Goal: Task Accomplishment & Management: Complete application form

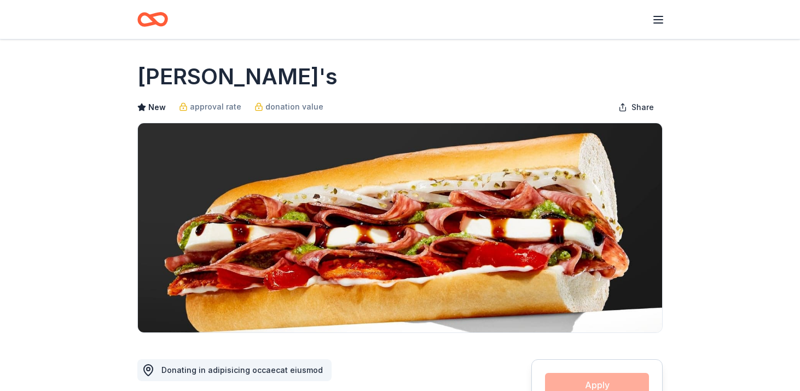
scroll to position [75, 0]
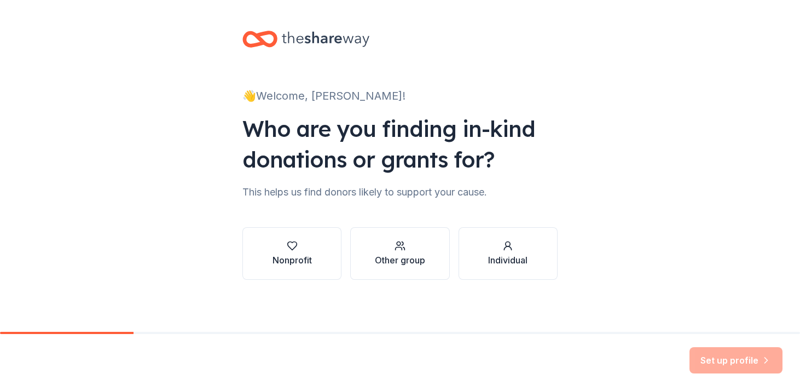
scroll to position [1, 0]
click at [309, 259] on div "Nonprofit" at bounding box center [291, 259] width 39 height 13
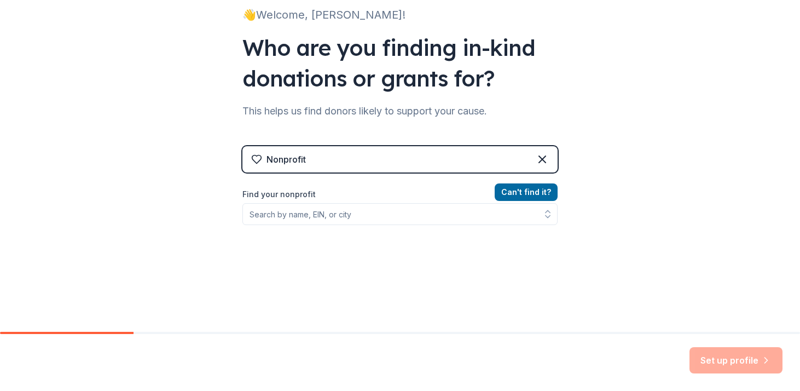
scroll to position [85, 0]
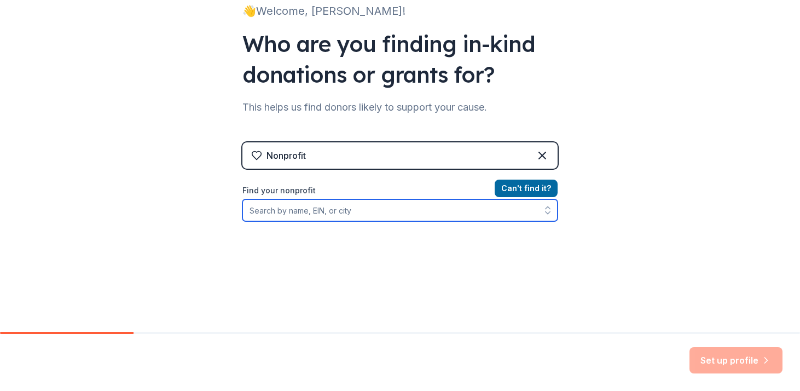
click at [316, 212] on input "Find your nonprofit" at bounding box center [399, 210] width 315 height 22
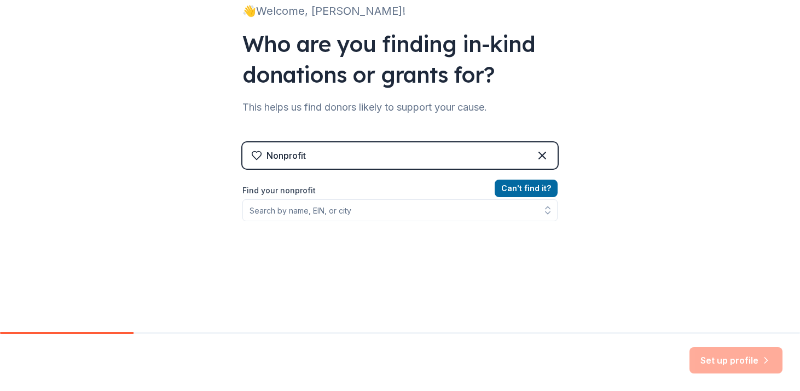
click at [316, 145] on div "Nonprofit" at bounding box center [399, 155] width 315 height 26
click at [321, 150] on div "Nonprofit" at bounding box center [399, 155] width 315 height 26
click at [536, 158] on icon at bounding box center [542, 155] width 13 height 13
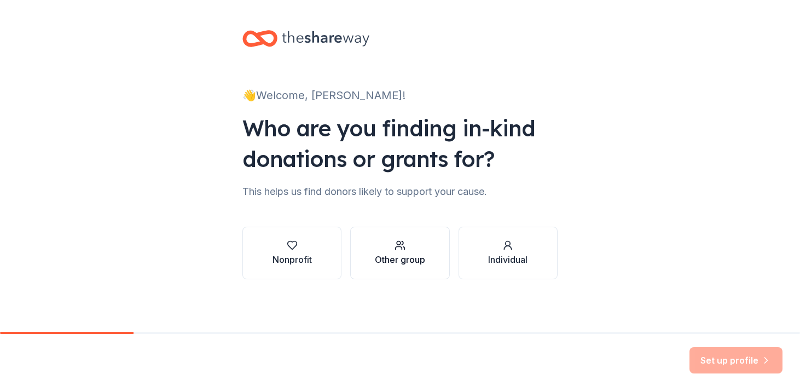
click at [420, 244] on div "button" at bounding box center [400, 245] width 50 height 11
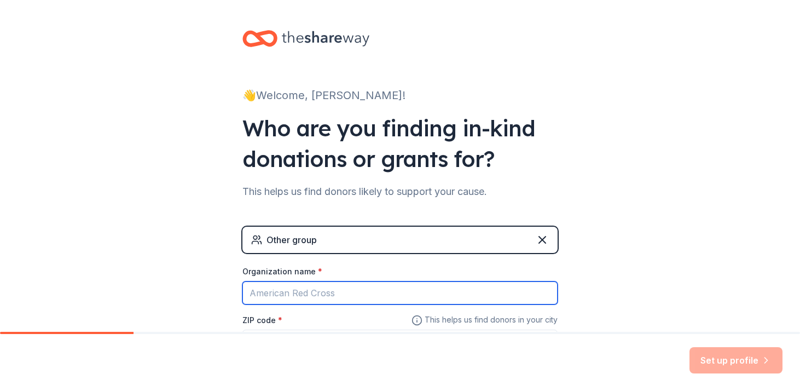
click at [359, 286] on input "Organization name *" at bounding box center [399, 292] width 315 height 23
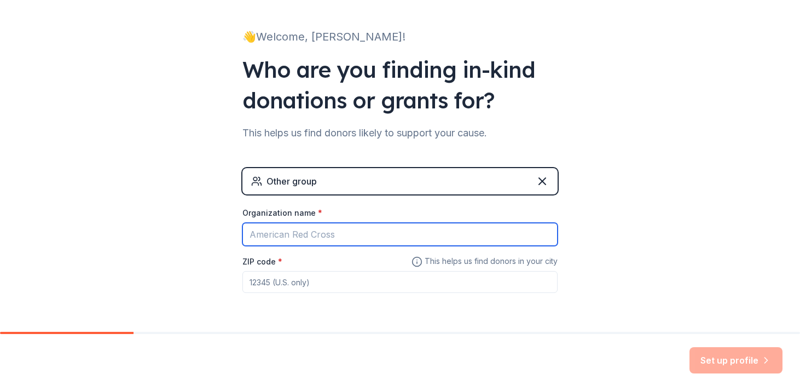
scroll to position [73, 0]
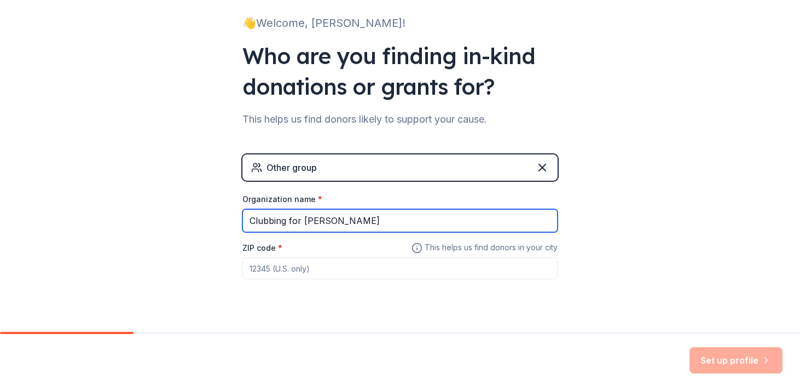
type input "Clubbing for [PERSON_NAME]"
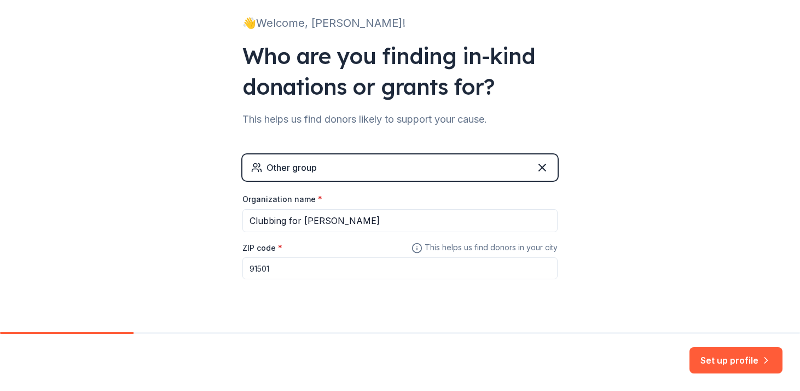
type input "91501"
click at [533, 316] on div "👋 Welcome, Kaylee! Who are you finding in-kind donations or grants for? This he…" at bounding box center [400, 140] width 350 height 426
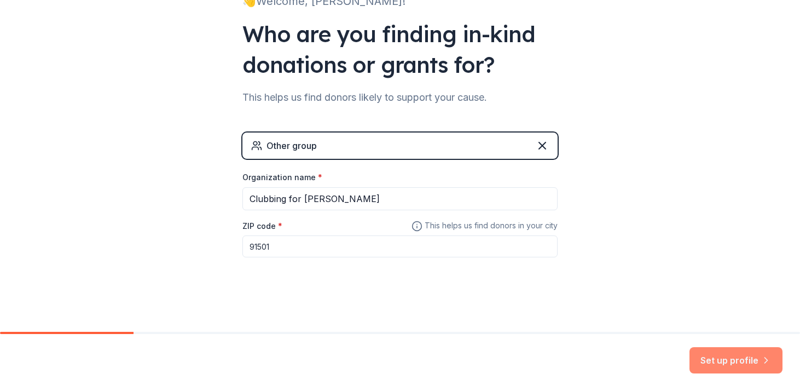
click at [702, 359] on button "Set up profile" at bounding box center [735, 360] width 93 height 26
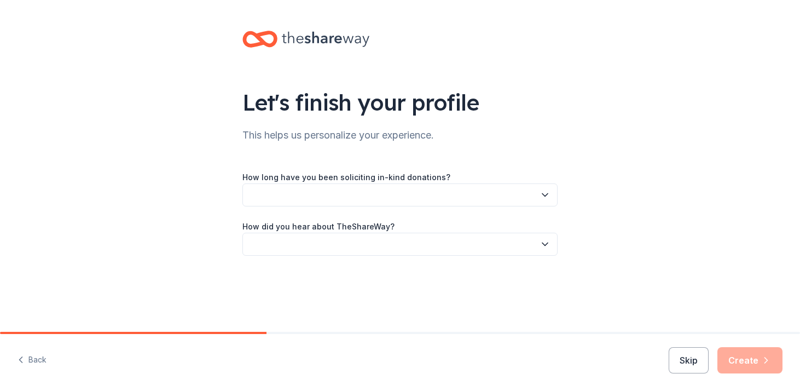
click at [451, 191] on button "button" at bounding box center [399, 194] width 315 height 23
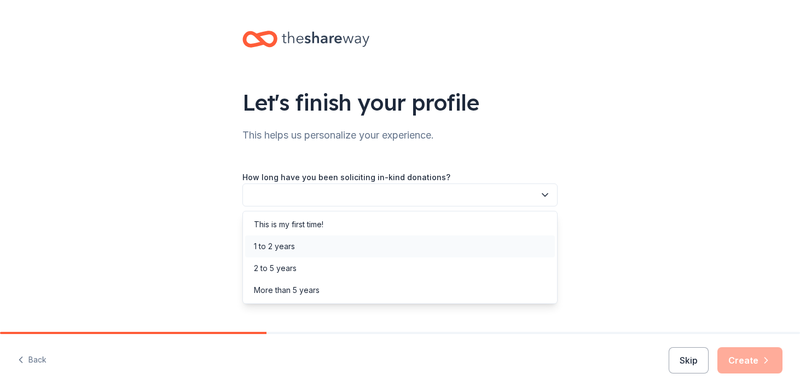
click at [371, 246] on div "1 to 2 years" at bounding box center [400, 246] width 310 height 22
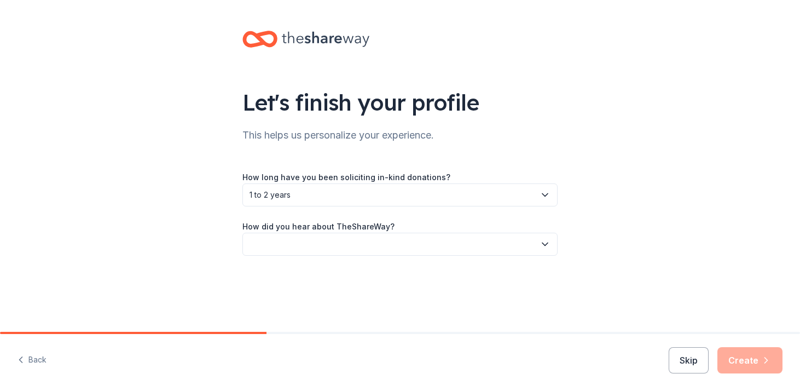
click at [347, 252] on button "button" at bounding box center [399, 243] width 315 height 23
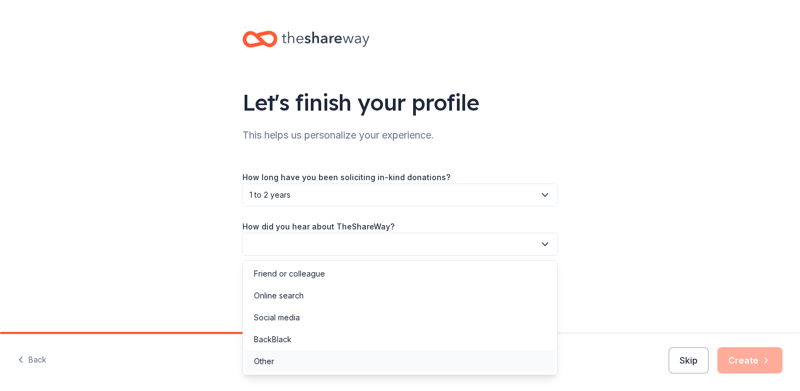
click at [294, 358] on div "Other" at bounding box center [400, 361] width 310 height 22
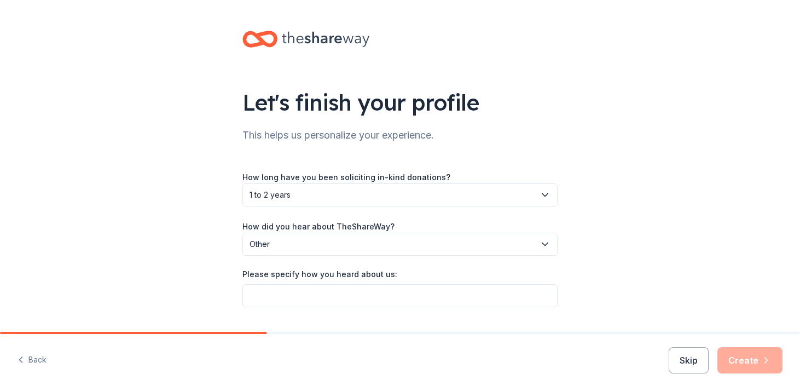
click at [616, 274] on div "Let's finish your profile This helps us personalize your experience. How long h…" at bounding box center [400, 179] width 800 height 359
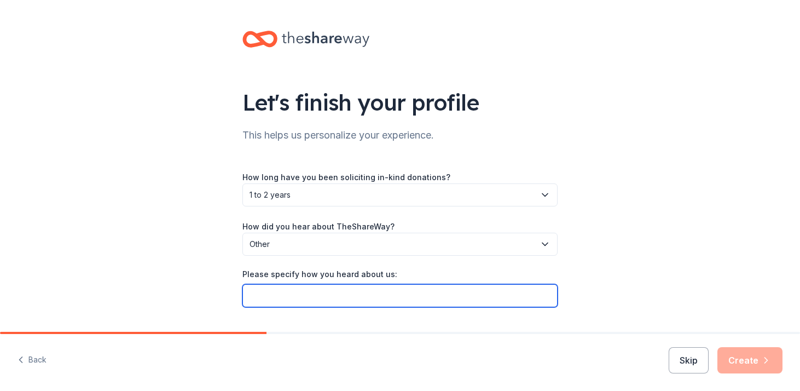
click at [485, 290] on input "Please specify how you heard about us:" at bounding box center [399, 295] width 315 height 23
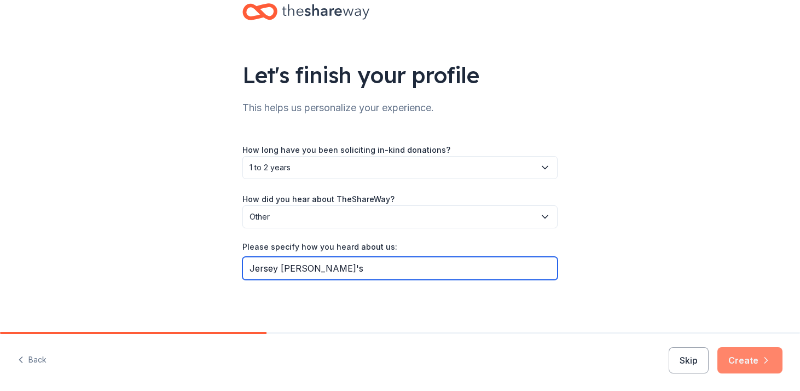
type input "Jersey Mike's"
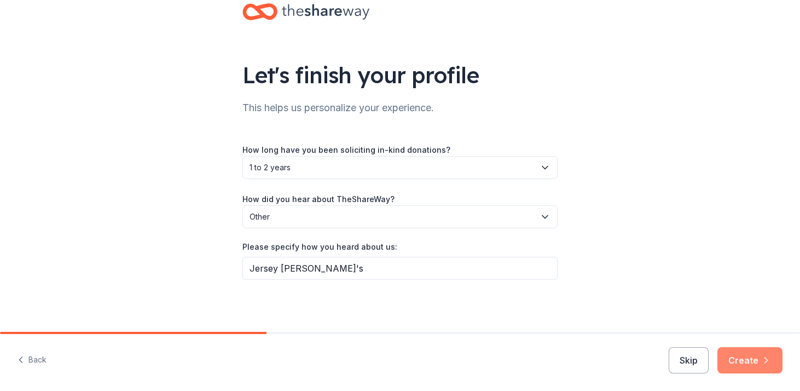
click at [765, 356] on icon "button" at bounding box center [765, 359] width 11 height 11
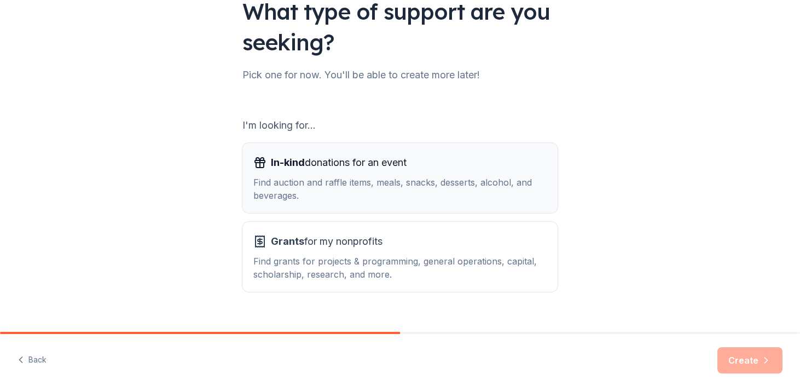
scroll to position [93, 0]
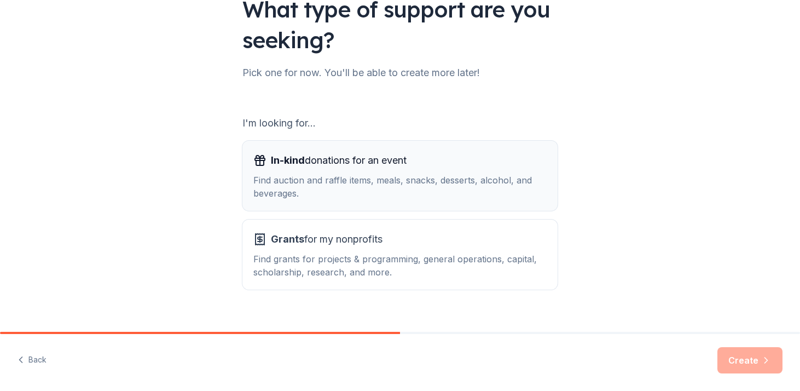
click at [525, 186] on div "Find auction and raffle items, meals, snacks, desserts, alcohol, and beverages." at bounding box center [399, 186] width 293 height 26
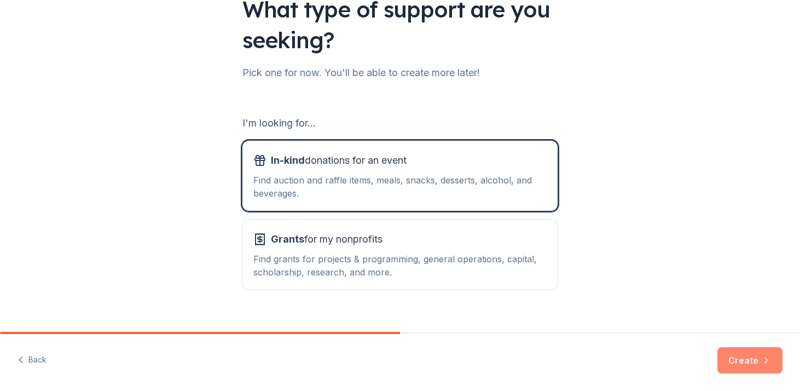
click at [754, 359] on button "Create" at bounding box center [749, 360] width 65 height 26
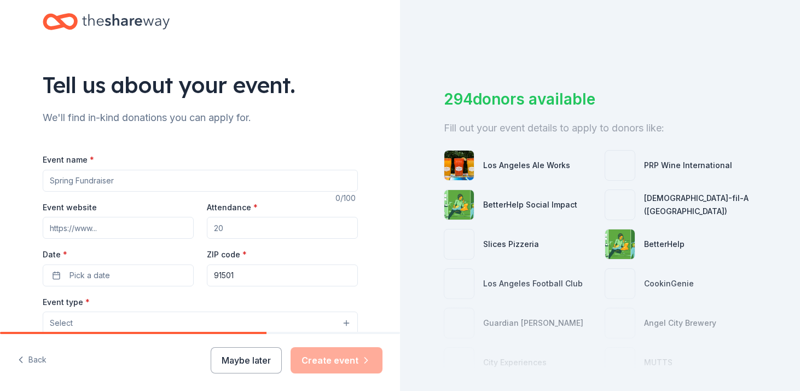
scroll to position [20, 0]
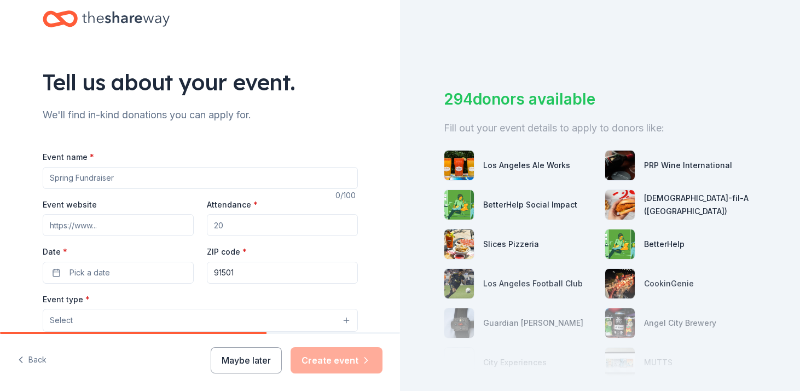
click at [259, 176] on input "Event name *" at bounding box center [200, 178] width 315 height 22
type input "Clubbing for [PERSON_NAME]"
paste input "https://tinyurl.com/SponsorsforClaudie"
type input "https://tinyurl.com/SponsorsforClaudie"
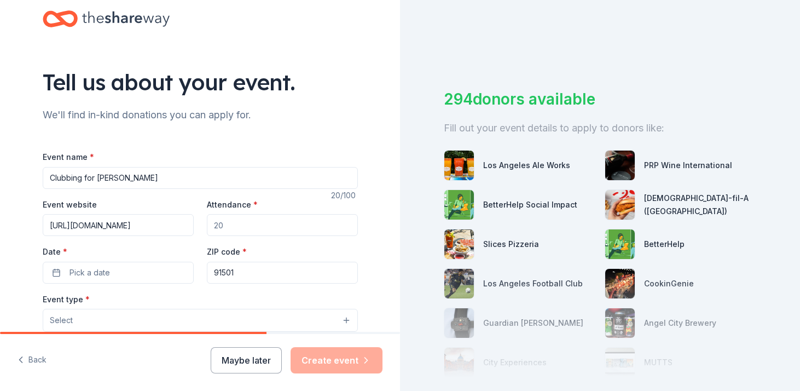
click at [263, 225] on input "Attendance *" at bounding box center [282, 225] width 151 height 22
type input "100"
click at [153, 267] on button "Pick a date" at bounding box center [118, 272] width 151 height 22
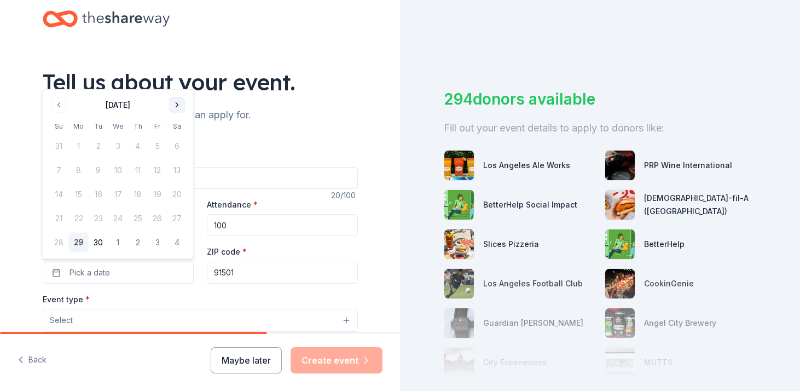
click at [181, 106] on button "Go to next month" at bounding box center [177, 104] width 15 height 15
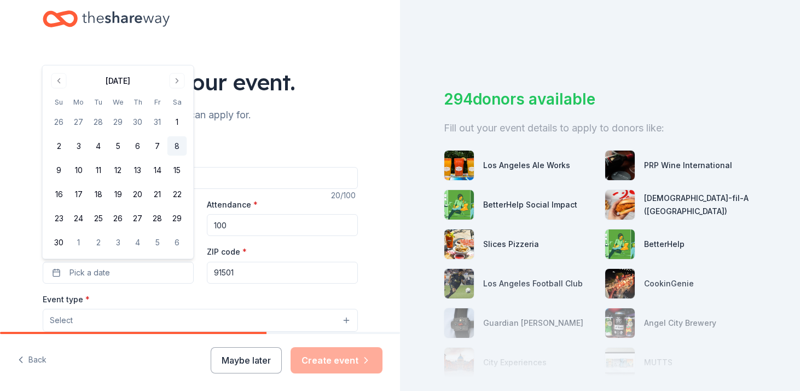
click at [179, 142] on button "8" at bounding box center [177, 146] width 20 height 20
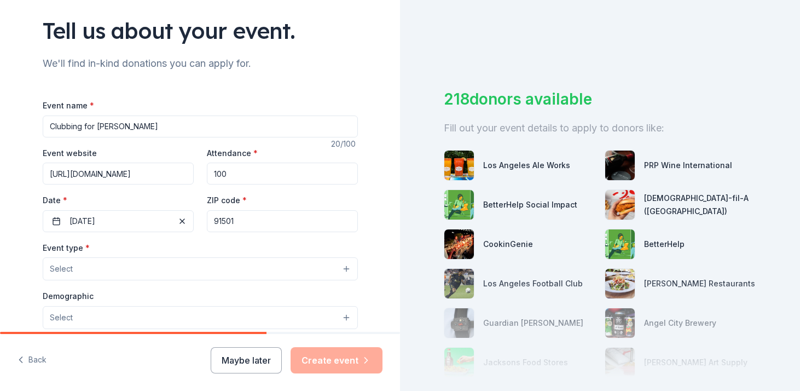
scroll to position [72, 0]
click at [222, 269] on button "Select" at bounding box center [200, 268] width 315 height 23
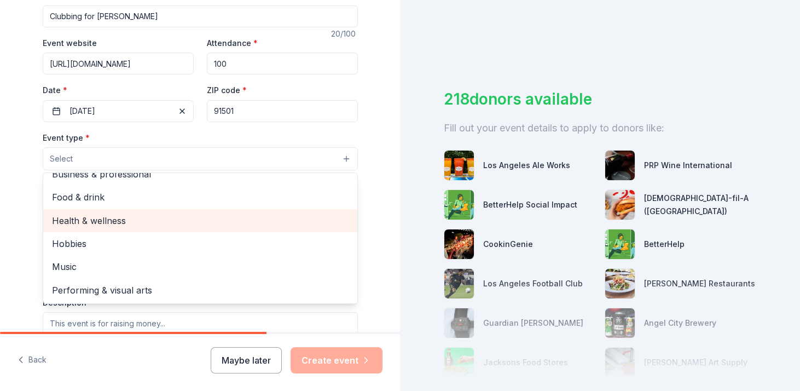
scroll to position [0, 0]
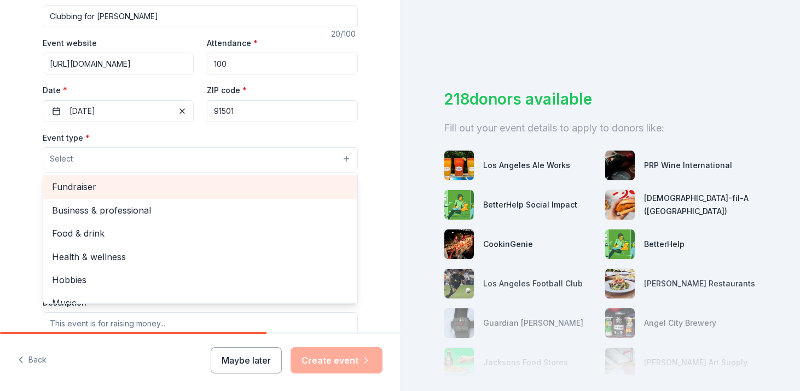
click at [83, 185] on span "Fundraiser" at bounding box center [200, 186] width 296 height 14
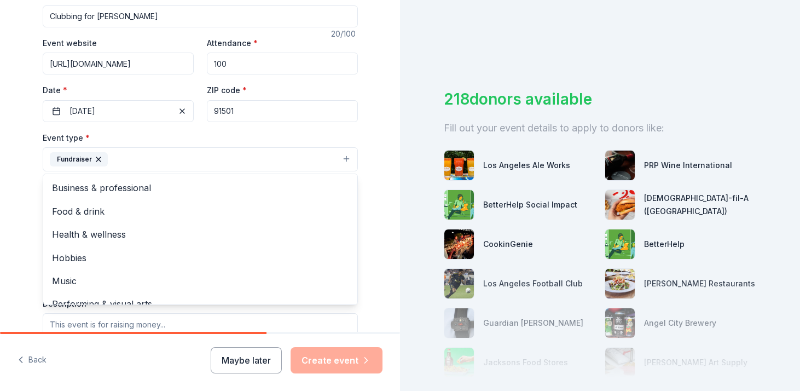
click at [155, 160] on button "Fundraiser" at bounding box center [200, 159] width 315 height 24
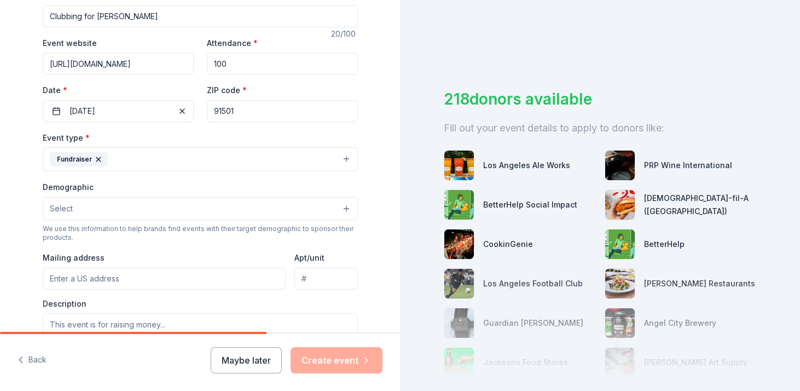
click at [345, 160] on button "Fundraiser" at bounding box center [200, 159] width 315 height 24
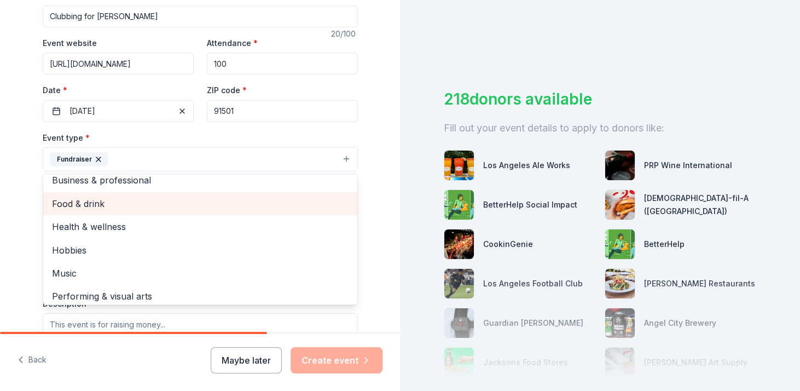
scroll to position [13, 0]
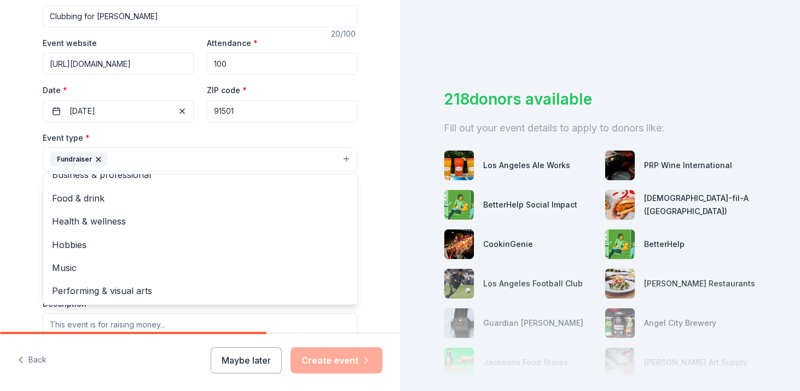
click at [15, 223] on div "Tell us about your event. We'll find in-kind donations you can apply for. Event…" at bounding box center [200, 182] width 400 height 729
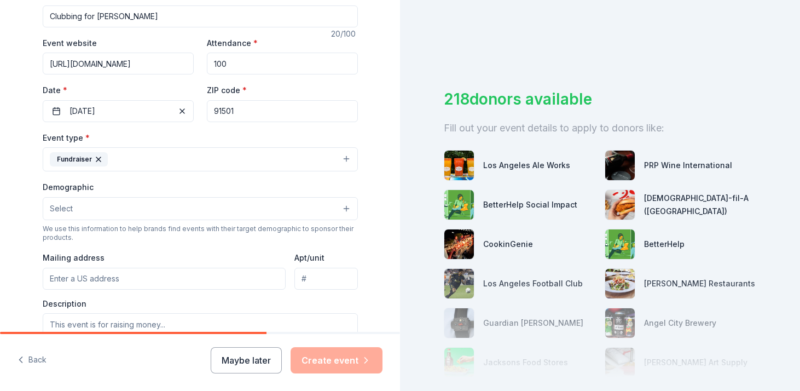
click at [108, 206] on button "Select" at bounding box center [200, 208] width 315 height 23
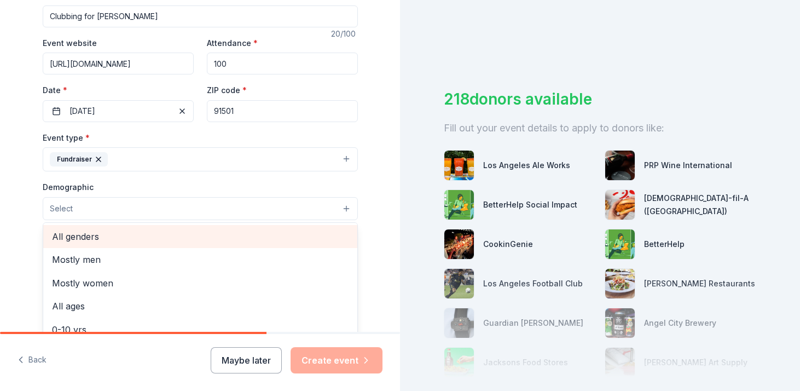
click at [107, 236] on span "All genders" at bounding box center [200, 236] width 296 height 14
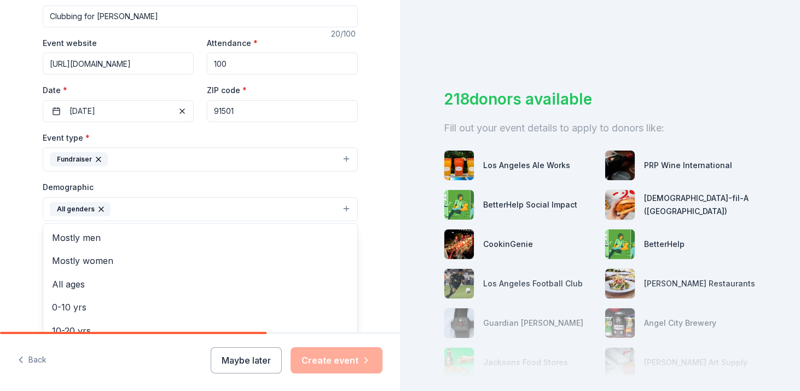
click at [14, 235] on div "Tell us about your event. We'll find in-kind donations you can apply for. Event…" at bounding box center [200, 183] width 400 height 730
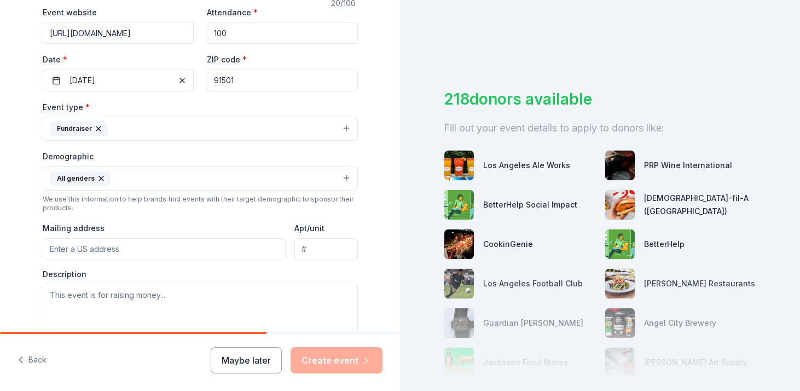
scroll to position [225, 0]
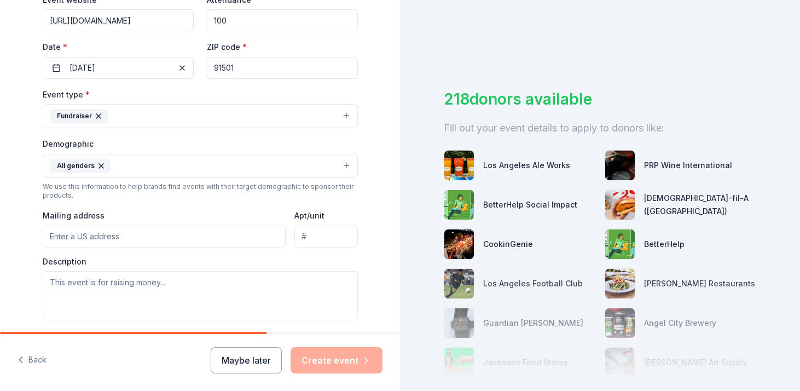
click at [136, 165] on button "All genders" at bounding box center [200, 166] width 315 height 24
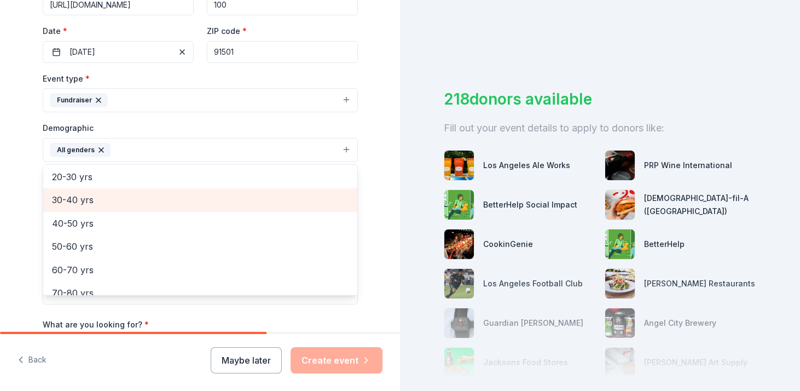
scroll to position [153, 0]
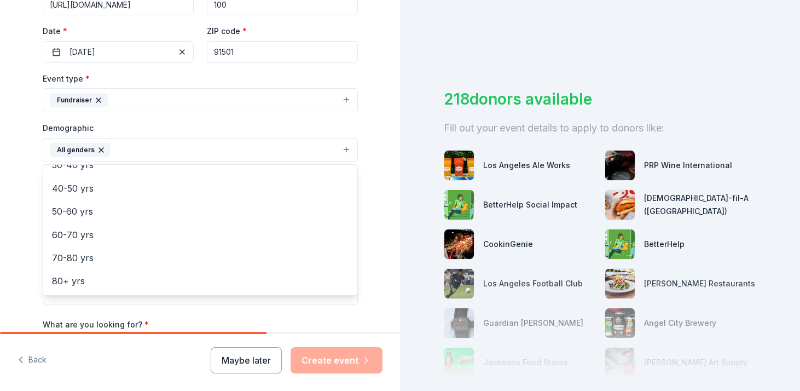
click at [383, 189] on div "Tell us about your event. We'll find in-kind donations you can apply for. Event…" at bounding box center [200, 124] width 400 height 730
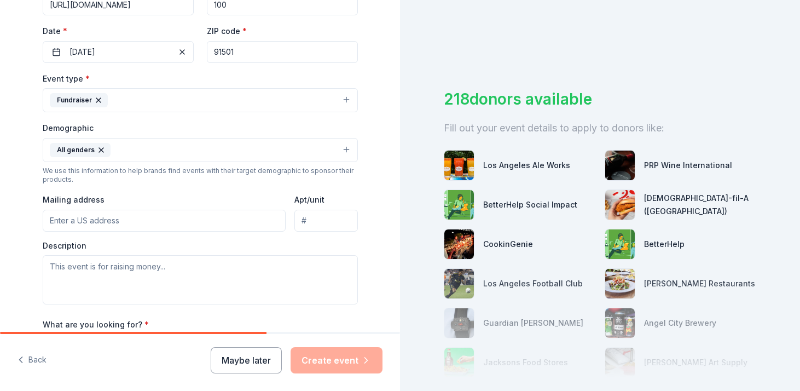
click at [200, 216] on input "Mailing address" at bounding box center [164, 221] width 243 height 22
type input "200 North San Fernando Road"
click at [333, 224] on input "Apt/unit" at bounding box center [325, 221] width 63 height 22
type input "108"
click at [241, 189] on div "Event type * Fundraiser Demographic All genders We use this information to help…" at bounding box center [200, 188] width 315 height 232
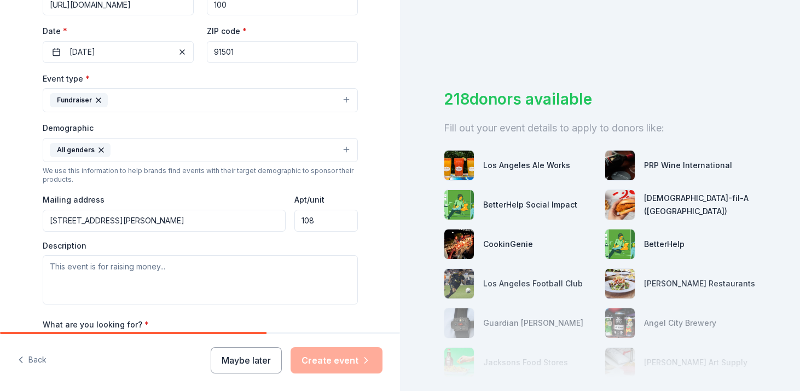
click at [223, 214] on input "200 North San Fernando Road" at bounding box center [164, 221] width 243 height 22
click at [198, 222] on input "200 North San Fernando Road" at bounding box center [164, 221] width 243 height 22
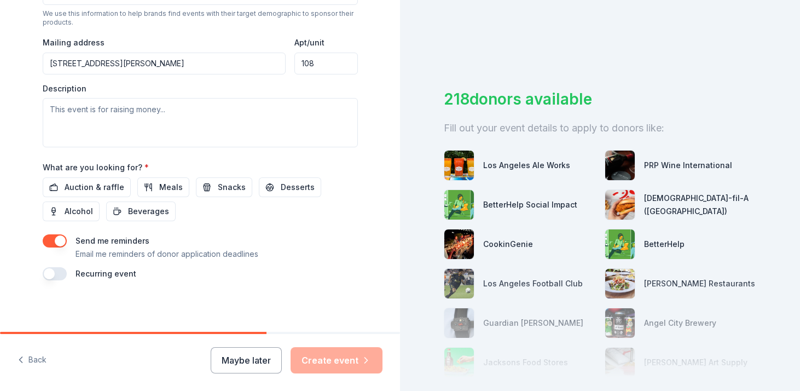
scroll to position [399, 0]
click at [82, 190] on span "Auction & raffle" at bounding box center [95, 185] width 60 height 13
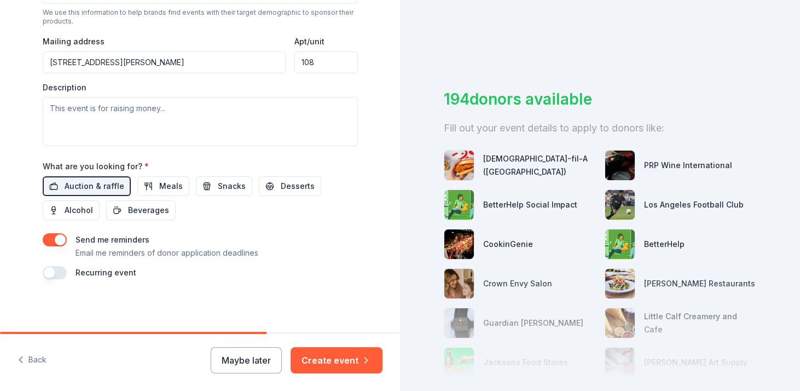
click at [62, 238] on button "button" at bounding box center [55, 239] width 24 height 13
type button "on"
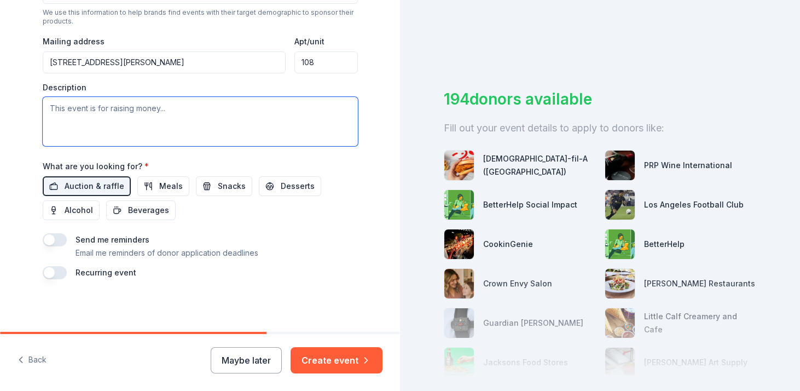
click at [159, 100] on textarea at bounding box center [200, 121] width 315 height 49
paste textarea "We're very excited to invite you to the 2nd Annual Clubbing for [PERSON_NAME] C…"
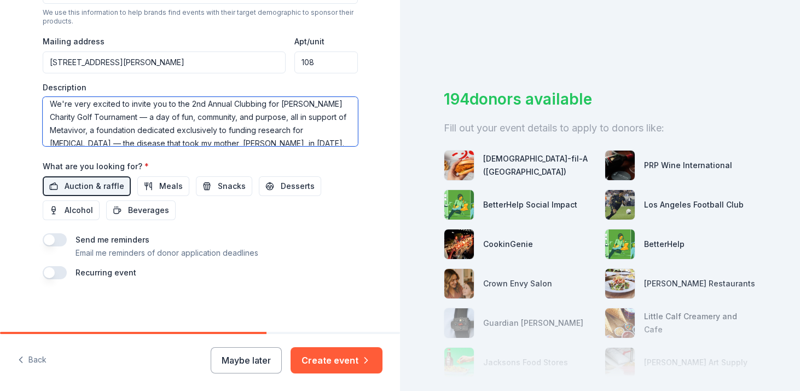
scroll to position [13, 0]
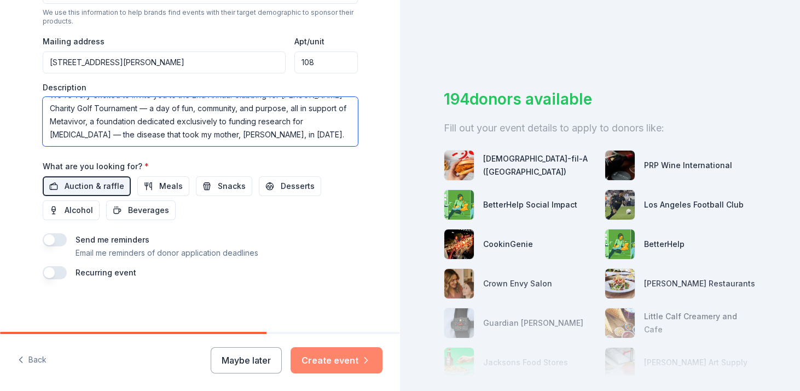
type textarea "We're very excited to invite you to the 2nd Annual Clubbing for [PERSON_NAME] C…"
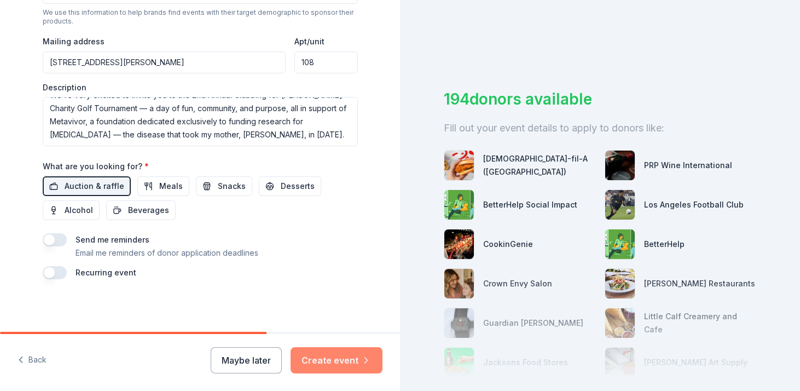
click at [344, 358] on button "Create event" at bounding box center [336, 360] width 92 height 26
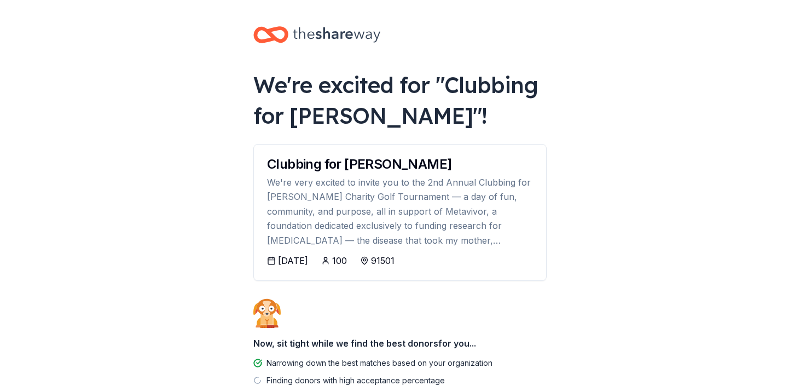
click at [294, 259] on div "11/07/2025" at bounding box center [293, 260] width 30 height 13
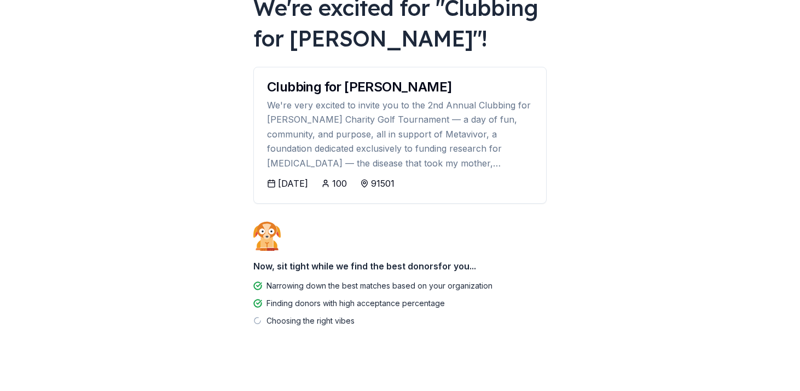
scroll to position [86, 0]
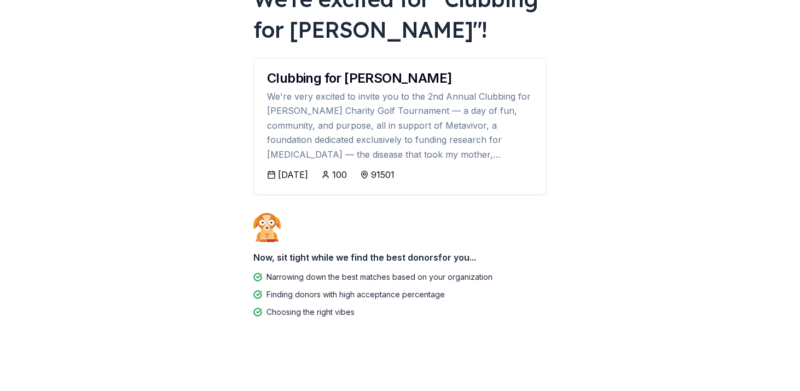
click at [274, 175] on icon at bounding box center [271, 174] width 9 height 9
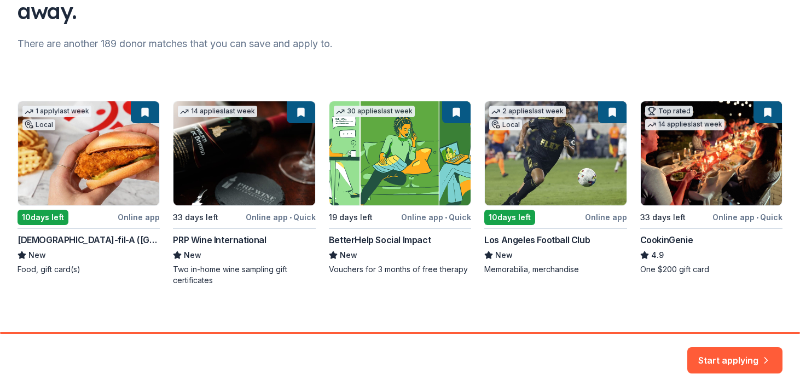
scroll to position [129, 0]
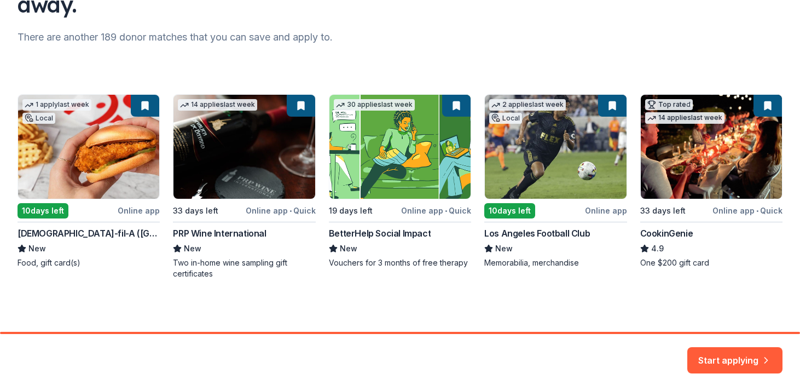
click at [117, 158] on div "1 apply last week Local 10 days left Online app Chick-fil-A (Los Angeles) New F…" at bounding box center [400, 186] width 765 height 185
click at [718, 357] on button "Start applying" at bounding box center [734, 353] width 95 height 26
click at [738, 357] on div "Start applying" at bounding box center [734, 360] width 95 height 26
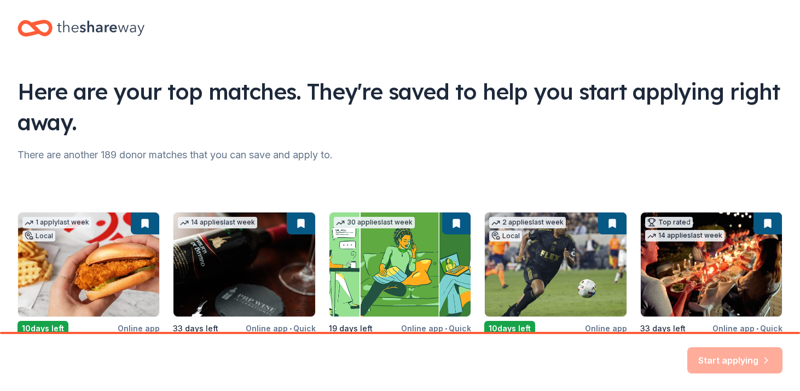
scroll to position [0, 0]
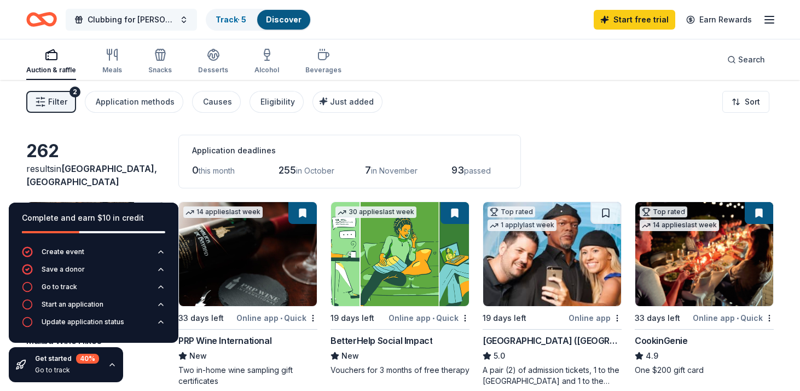
click at [158, 17] on span "Clubbing for [PERSON_NAME]" at bounding box center [132, 19] width 88 height 13
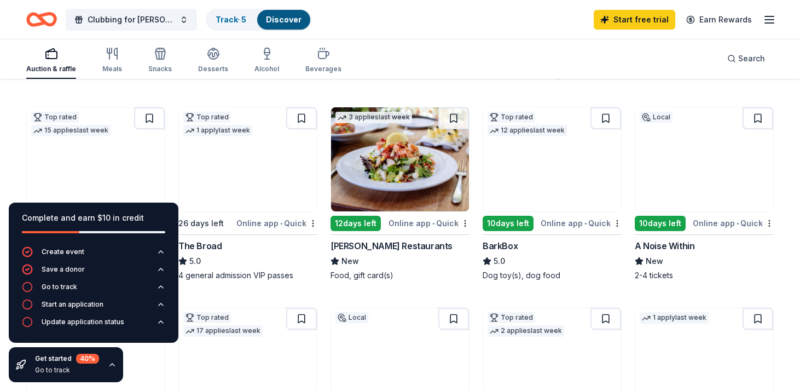
scroll to position [305, 0]
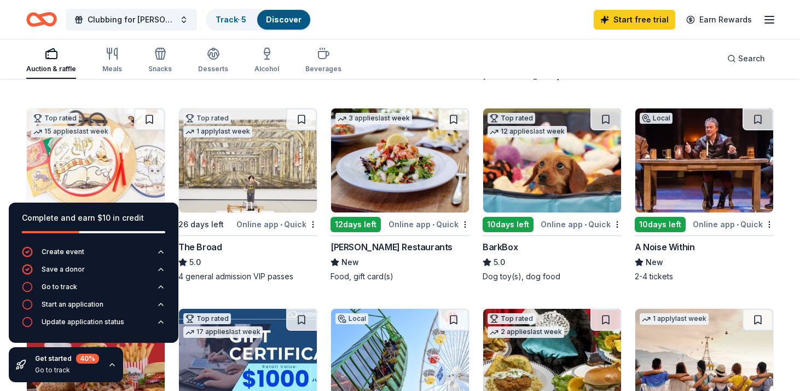
click at [265, 169] on img at bounding box center [248, 160] width 138 height 104
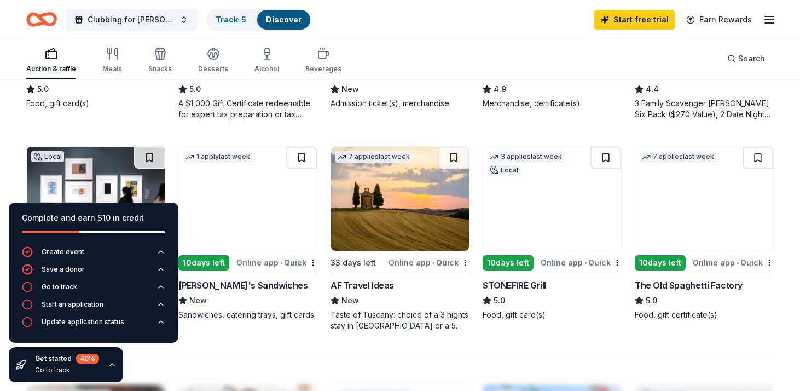
scroll to position [676, 0]
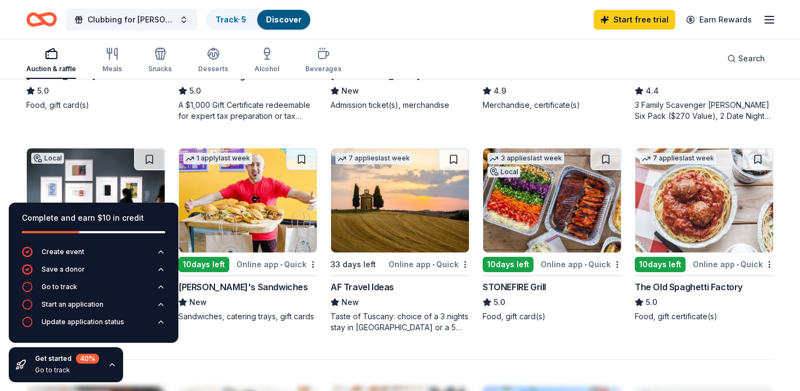
click at [213, 264] on div "10 days left" at bounding box center [203, 264] width 51 height 15
click at [112, 363] on icon "button" at bounding box center [112, 364] width 9 height 9
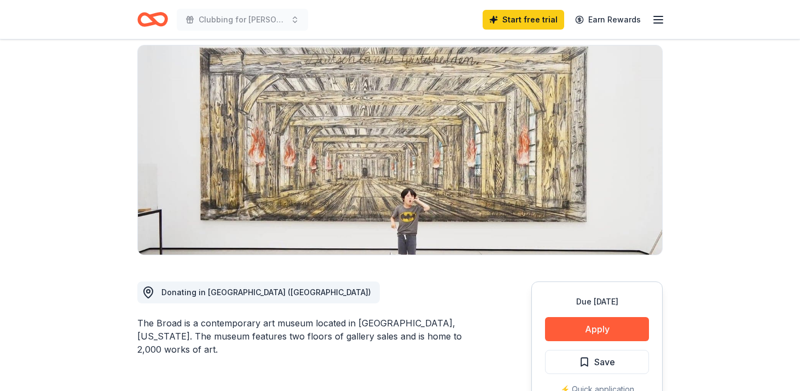
scroll to position [86, 0]
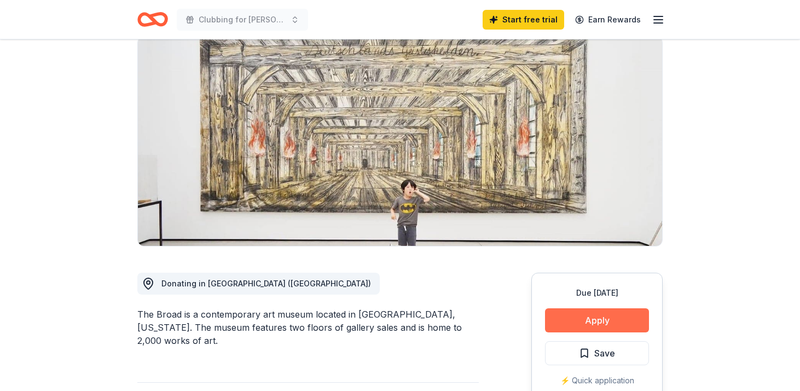
click at [595, 319] on button "Apply" at bounding box center [597, 320] width 104 height 24
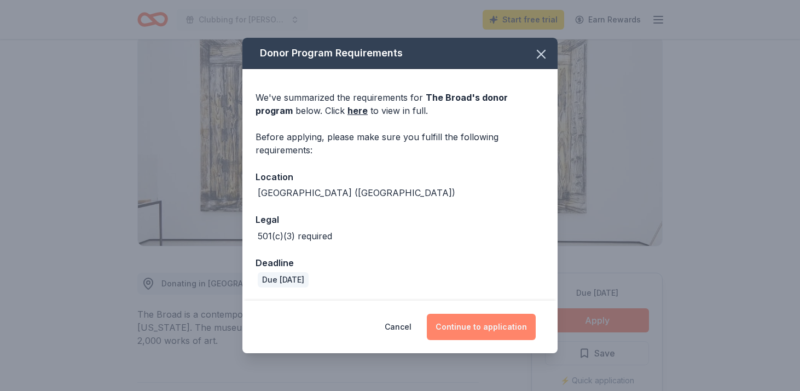
click at [466, 321] on button "Continue to application" at bounding box center [481, 326] width 109 height 26
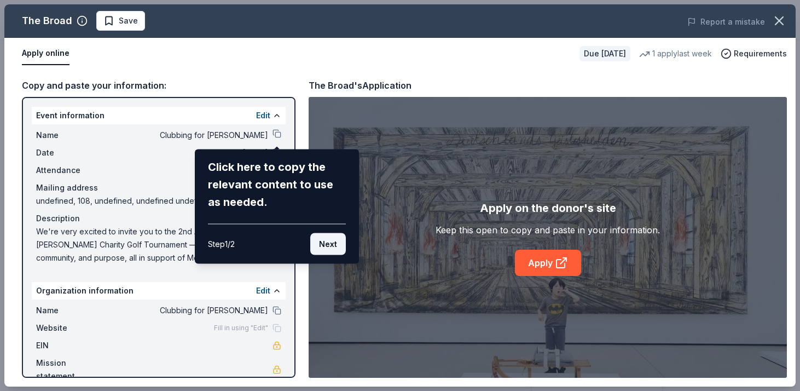
click at [327, 236] on button "Next" at bounding box center [328, 244] width 36 height 22
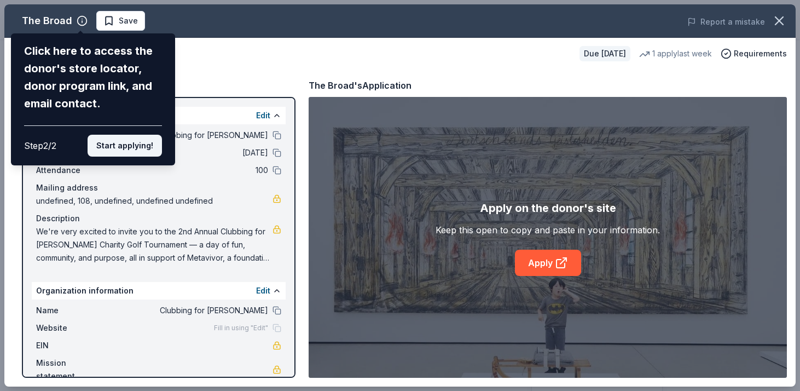
click at [137, 146] on button "Start applying!" at bounding box center [125, 146] width 74 height 22
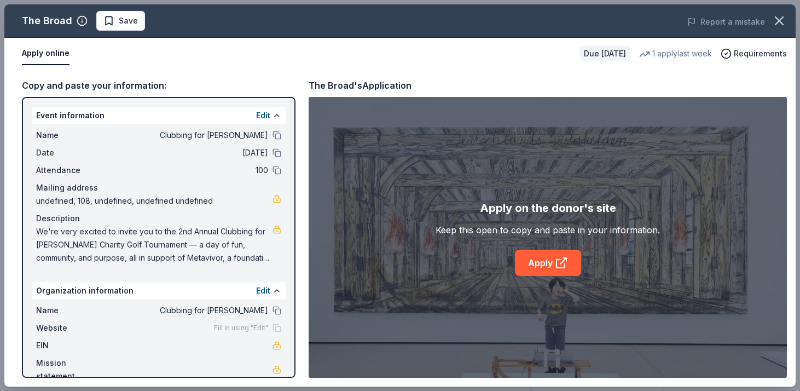
click at [565, 260] on div "The Broad Save Report a mistake Apply online Due in 26 days 1 apply last week R…" at bounding box center [399, 195] width 791 height 382
click at [535, 262] on div "The Broad Save Report a mistake Apply online Due in 26 days 1 apply last week R…" at bounding box center [399, 195] width 791 height 382
click at [784, 20] on icon "button" at bounding box center [778, 20] width 15 height 15
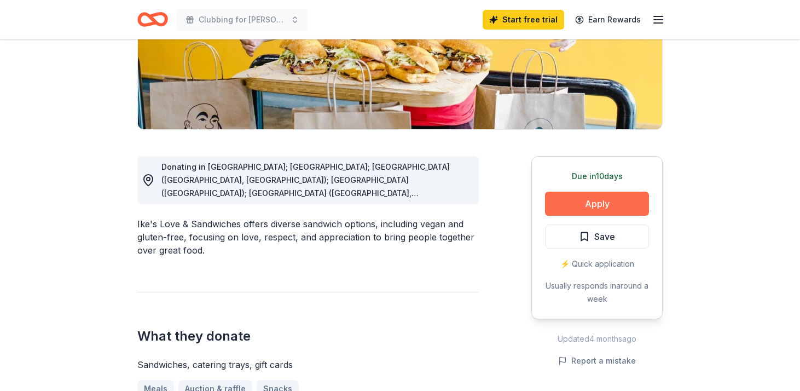
scroll to position [210, 0]
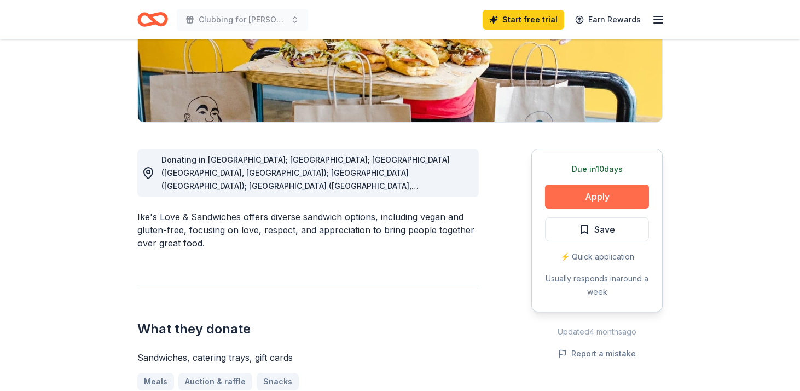
click at [585, 191] on button "Apply" at bounding box center [597, 196] width 104 height 24
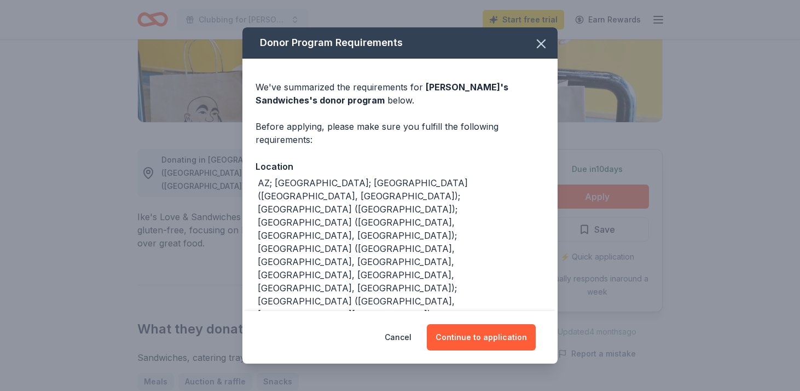
scroll to position [19, 0]
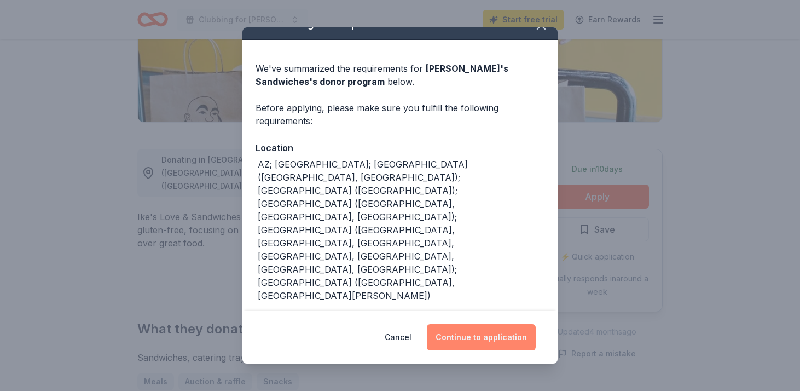
click at [479, 345] on button "Continue to application" at bounding box center [481, 337] width 109 height 26
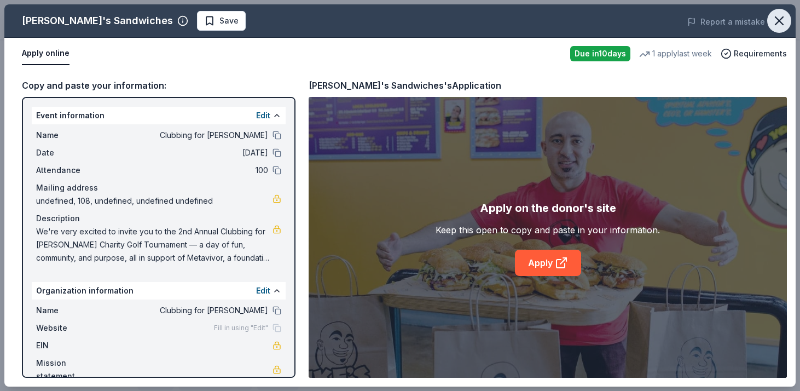
click at [783, 22] on icon "button" at bounding box center [778, 20] width 15 height 15
